Goal: Book appointment/travel/reservation

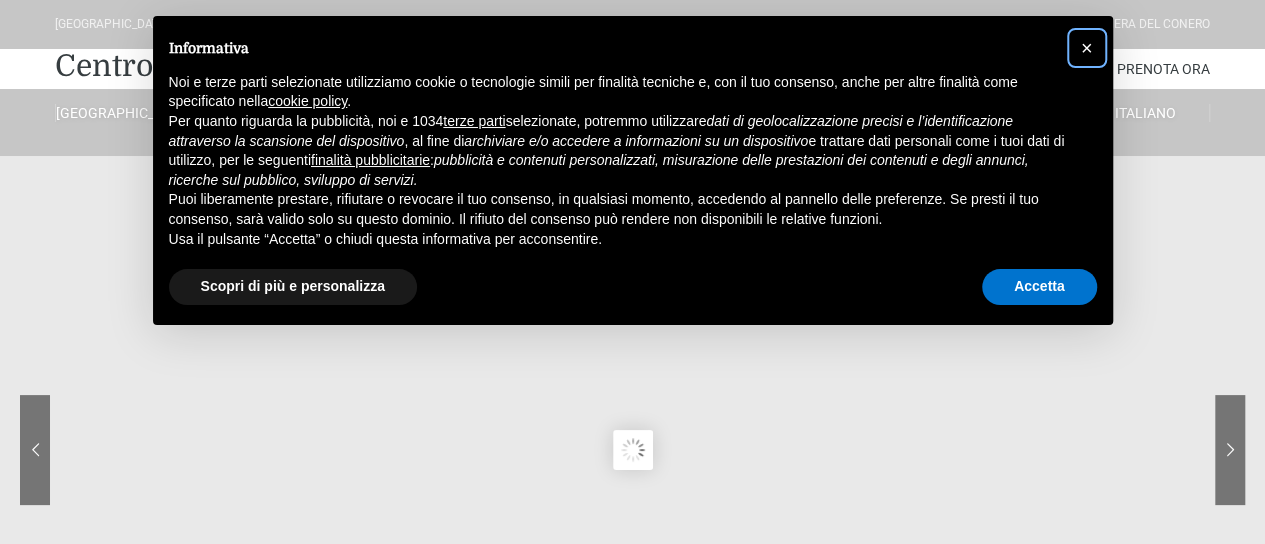
click at [1086, 52] on span "×" at bounding box center [1087, 48] width 12 height 22
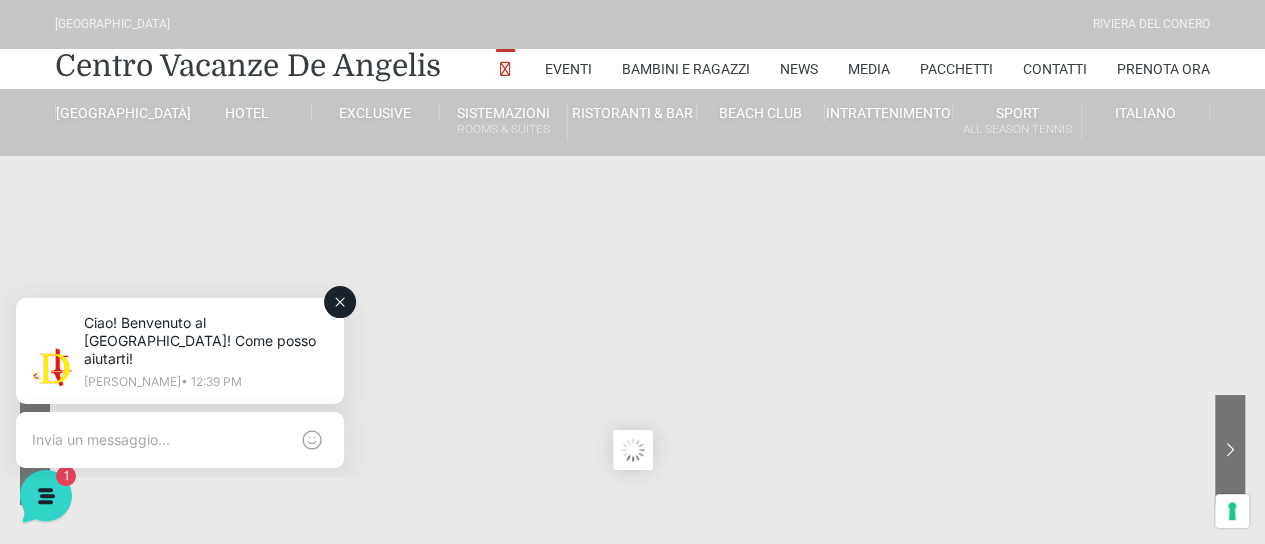
click at [156, 431] on textarea at bounding box center [160, 440] width 256 height 18
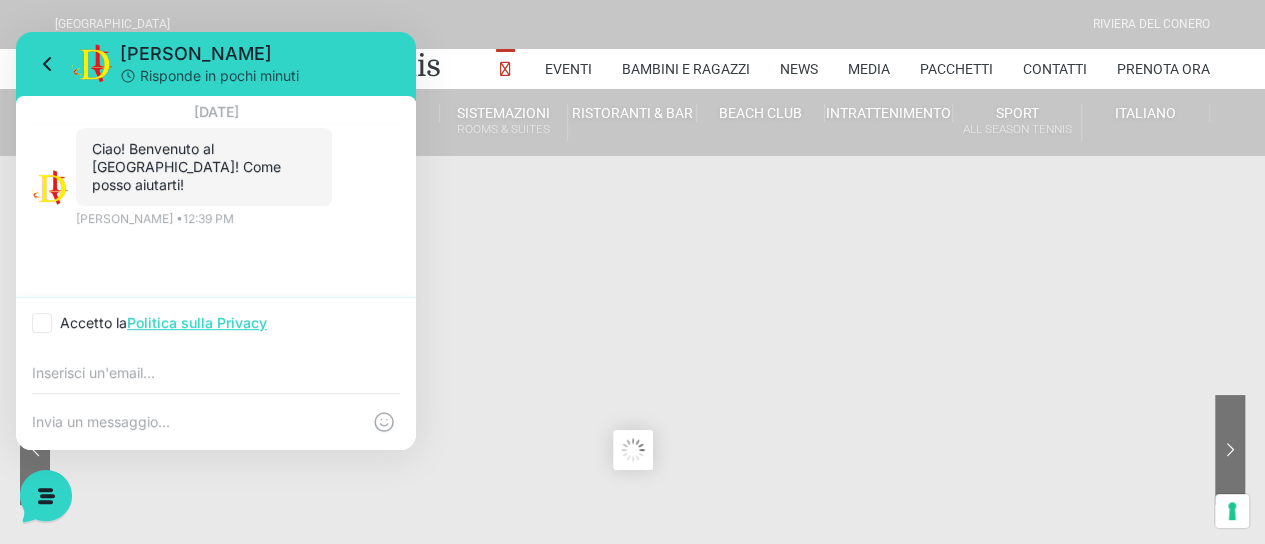
click at [694, 294] on sr7-content at bounding box center [632, 450] width 1265 height 900
click at [878, 216] on sr7-content at bounding box center [632, 450] width 1265 height 900
click at [1200, 305] on sr7-content at bounding box center [632, 450] width 1265 height 900
click at [1157, 40] on div "[GEOGRAPHIC_DATA] [GEOGRAPHIC_DATA]" at bounding box center [633, 24] width 1170 height 49
click at [1155, 69] on link "Prenota Ora" at bounding box center [1163, 69] width 93 height 40
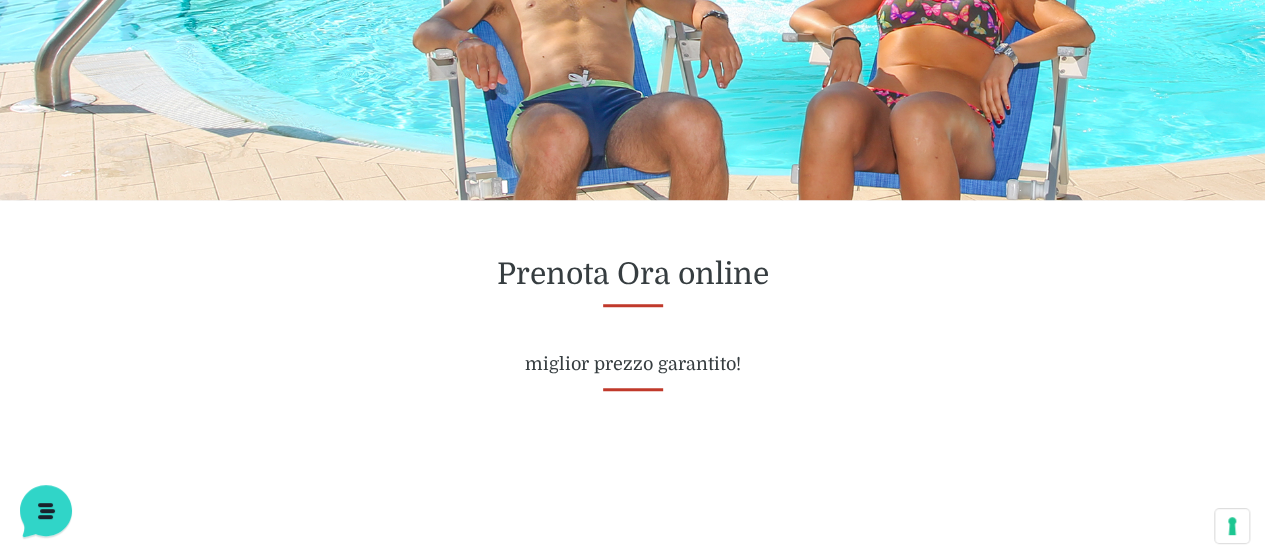
scroll to position [800, 0]
